Goal: Transaction & Acquisition: Purchase product/service

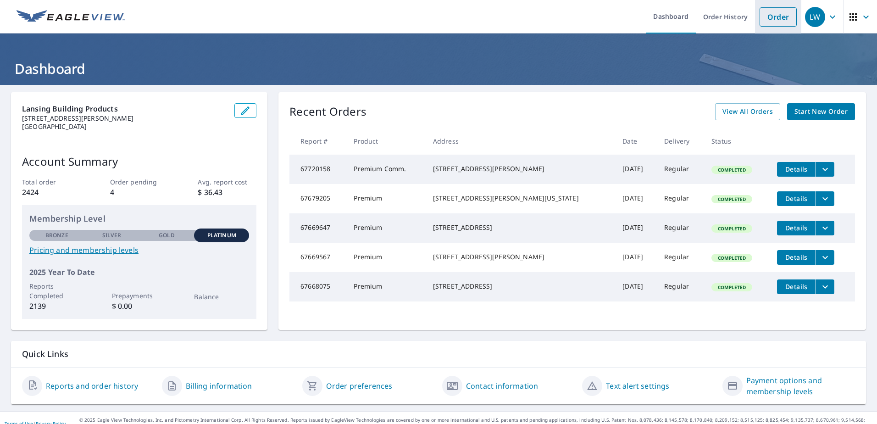
click at [769, 23] on link "Order" at bounding box center [778, 16] width 37 height 19
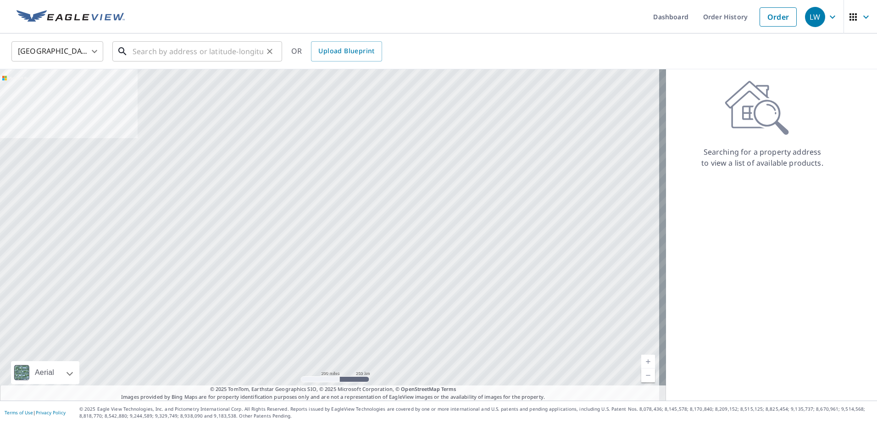
click at [162, 51] on input "text" at bounding box center [198, 52] width 131 height 26
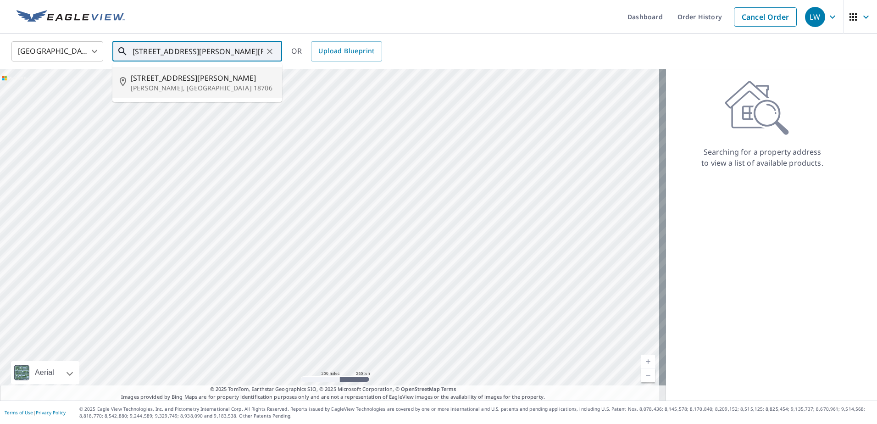
click at [156, 82] on span "[STREET_ADDRESS][PERSON_NAME]" at bounding box center [203, 77] width 144 height 11
type input "[STREET_ADDRESS][PERSON_NAME][PERSON_NAME]"
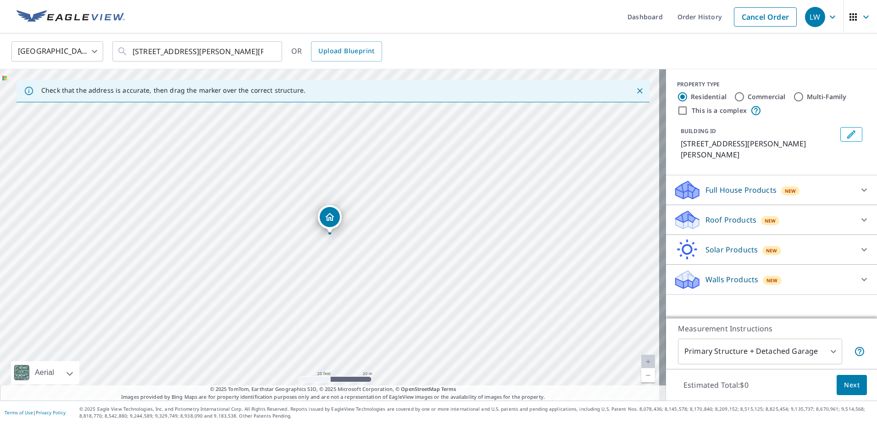
click at [865, 212] on div at bounding box center [864, 220] width 22 height 22
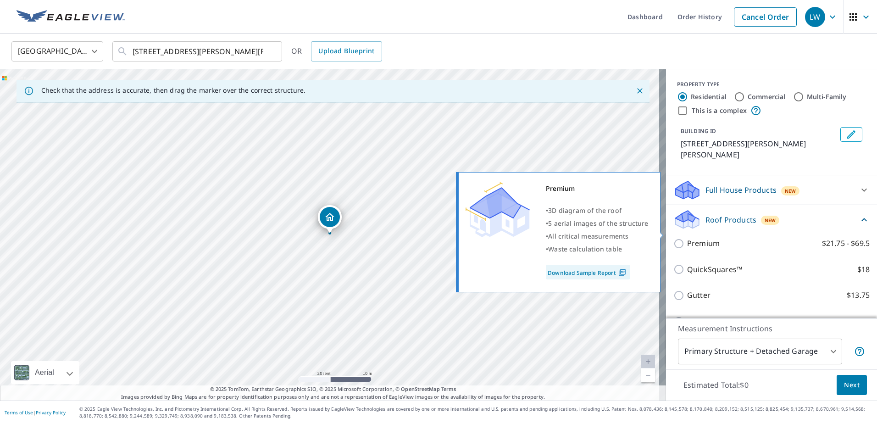
click at [688, 238] on p "Premium" at bounding box center [703, 243] width 33 height 11
click at [687, 238] on input "Premium $21.75 - $69.5" at bounding box center [680, 243] width 14 height 11
checkbox input "true"
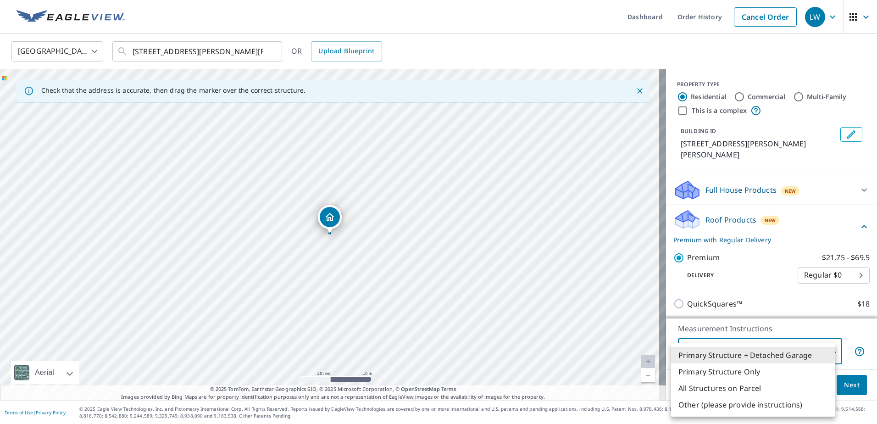
click at [790, 350] on body "LW LW Dashboard Order History Cancel Order LW United States [GEOGRAPHIC_DATA] ​…" at bounding box center [438, 212] width 877 height 424
drag, startPoint x: 724, startPoint y: 377, endPoint x: 719, endPoint y: 369, distance: 9.3
click at [722, 373] on li "Primary Structure Only" at bounding box center [753, 371] width 164 height 17
type input "2"
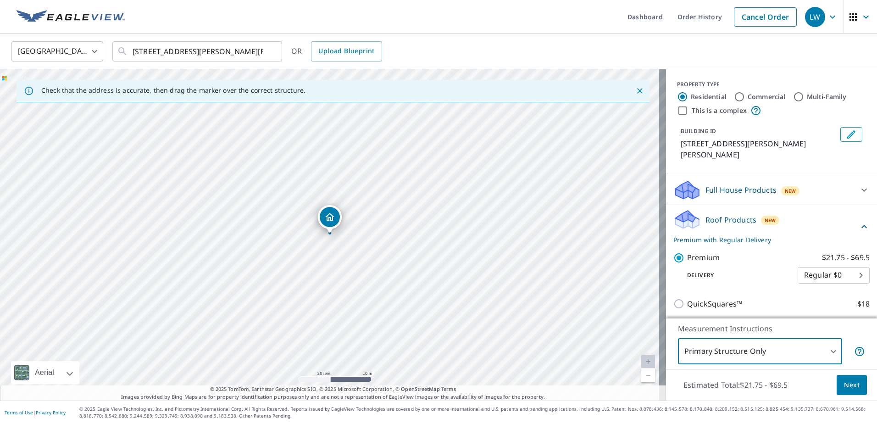
click at [844, 384] on span "Next" at bounding box center [852, 384] width 16 height 11
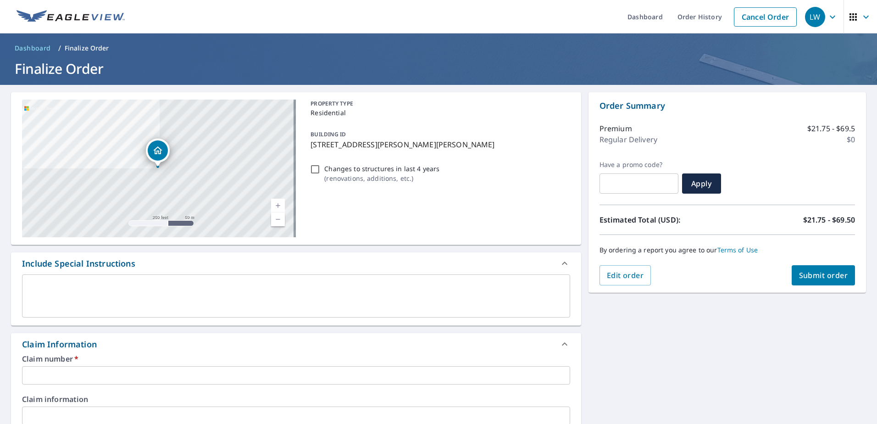
click at [69, 372] on input "text" at bounding box center [296, 375] width 548 height 18
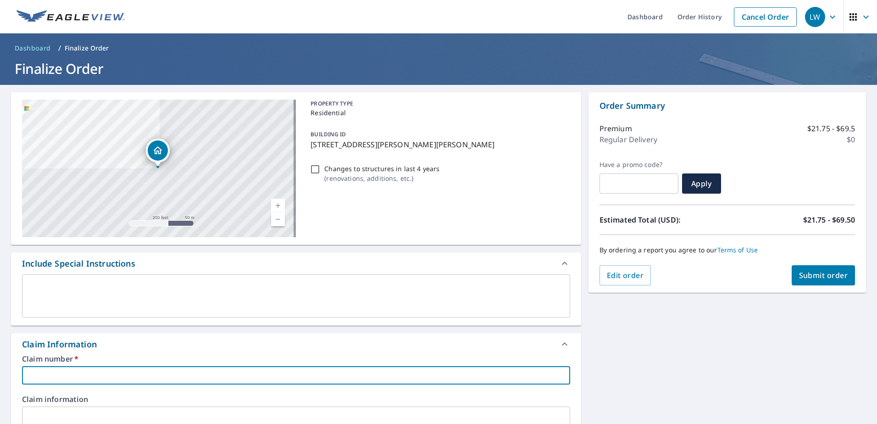
click at [103, 369] on input "text" at bounding box center [296, 375] width 548 height 18
paste input "1011246"
type input "1011246 [PERSON_NAME] CONSTRUCTION"
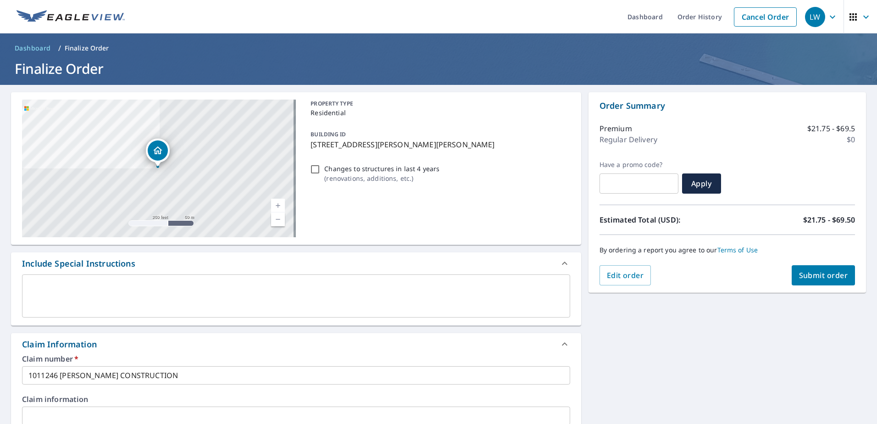
type input "[PERSON_NAME]"
click at [819, 271] on span "Submit order" at bounding box center [823, 275] width 49 height 10
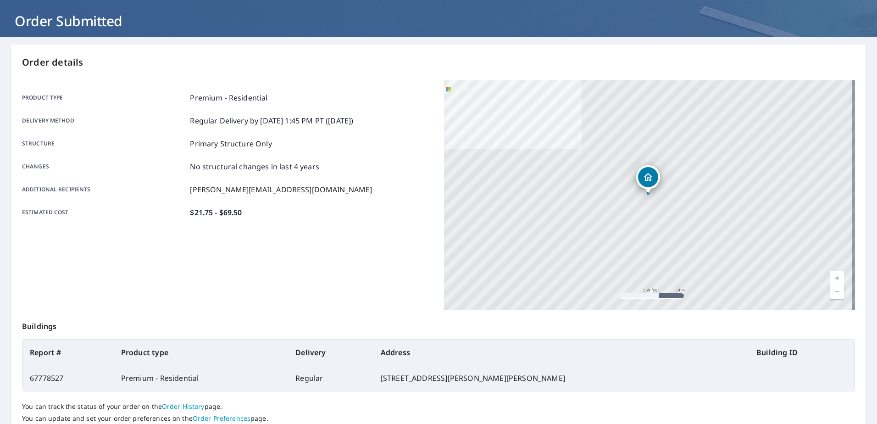
scroll to position [116, 0]
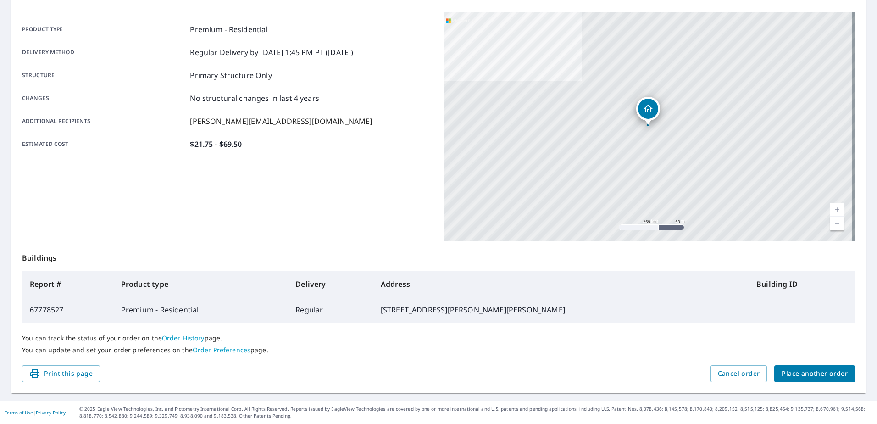
click at [45, 311] on td "67778527" at bounding box center [67, 310] width 91 height 26
copy td "67778527"
